Goal: Task Accomplishment & Management: Complete application form

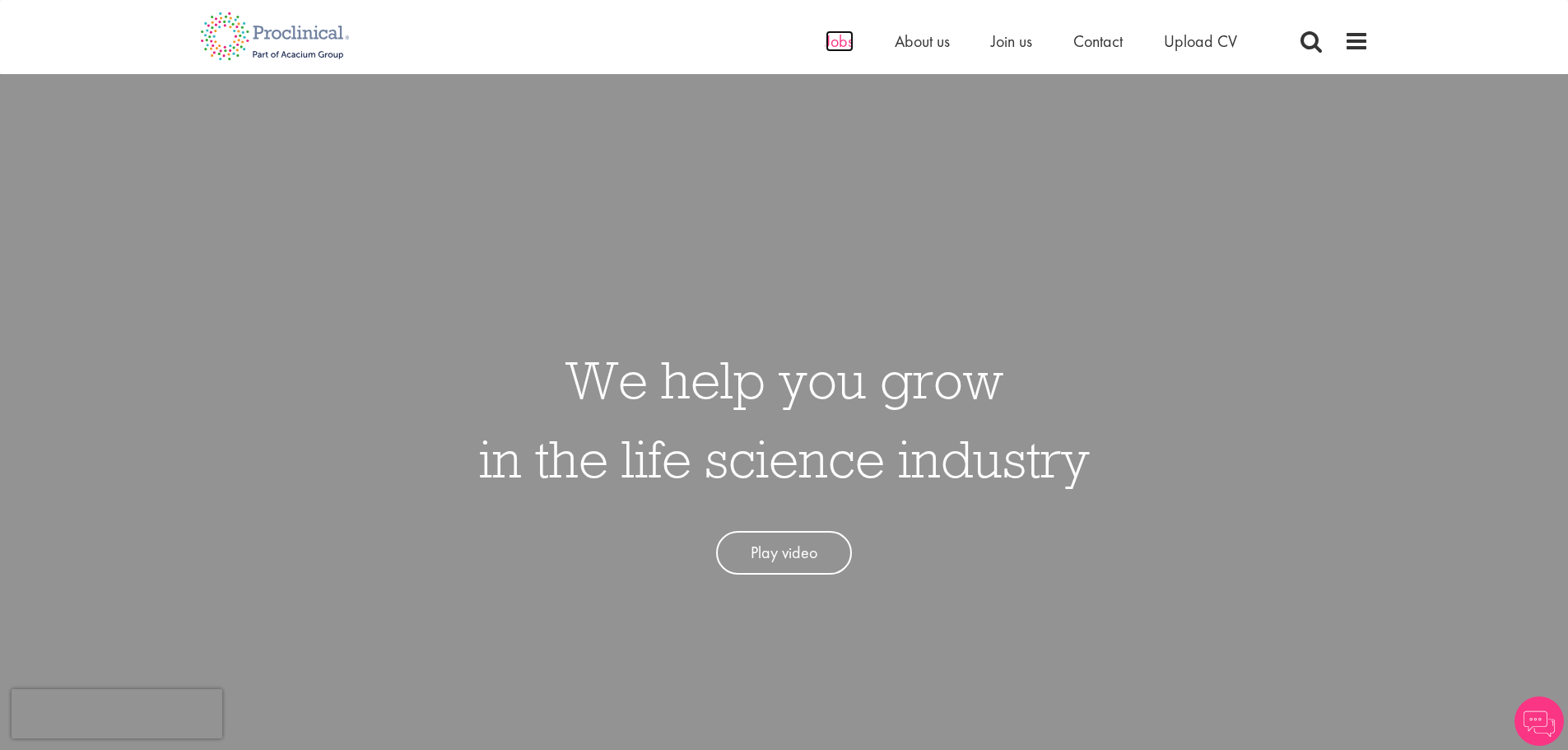
click at [848, 41] on span "Jobs" at bounding box center [839, 41] width 28 height 22
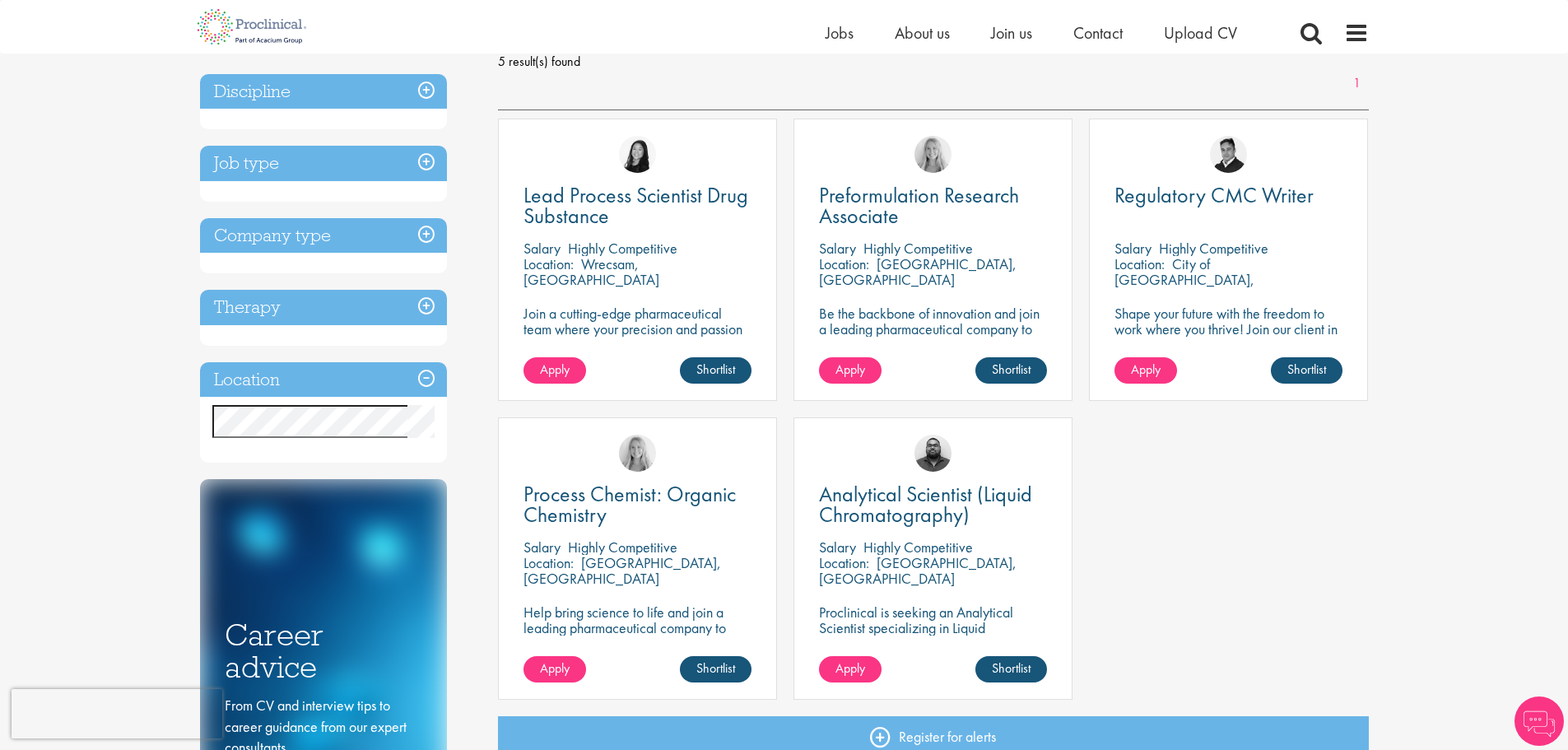
scroll to position [247, 0]
drag, startPoint x: 696, startPoint y: 267, endPoint x: 581, endPoint y: 264, distance: 115.0
click at [581, 264] on div "Location: Wrecsam, [GEOGRAPHIC_DATA]" at bounding box center [637, 272] width 228 height 33
click at [578, 188] on span "Lead Process Scientist Drug Substance" at bounding box center [635, 206] width 224 height 49
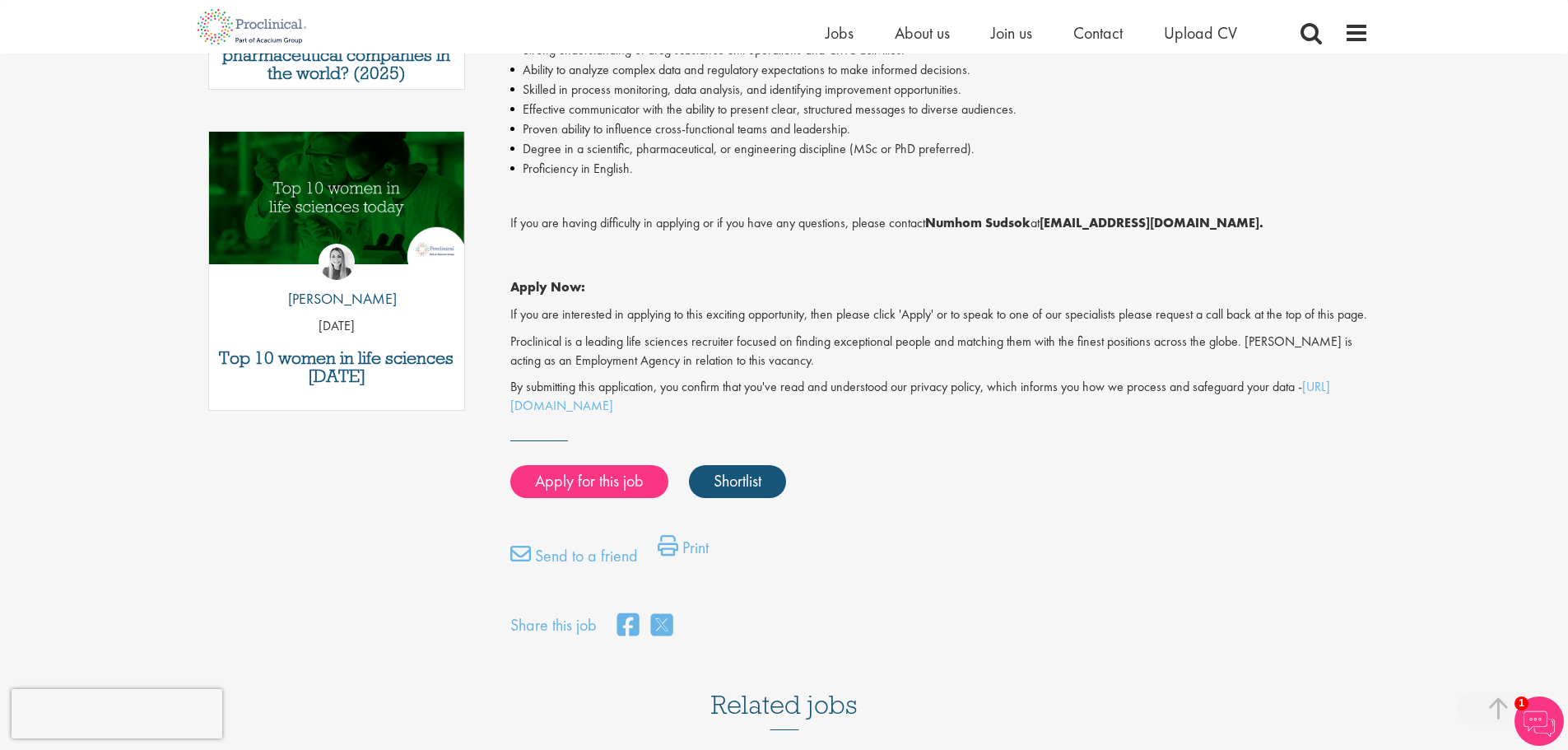
scroll to position [1152, 0]
